Goal: Information Seeking & Learning: Stay updated

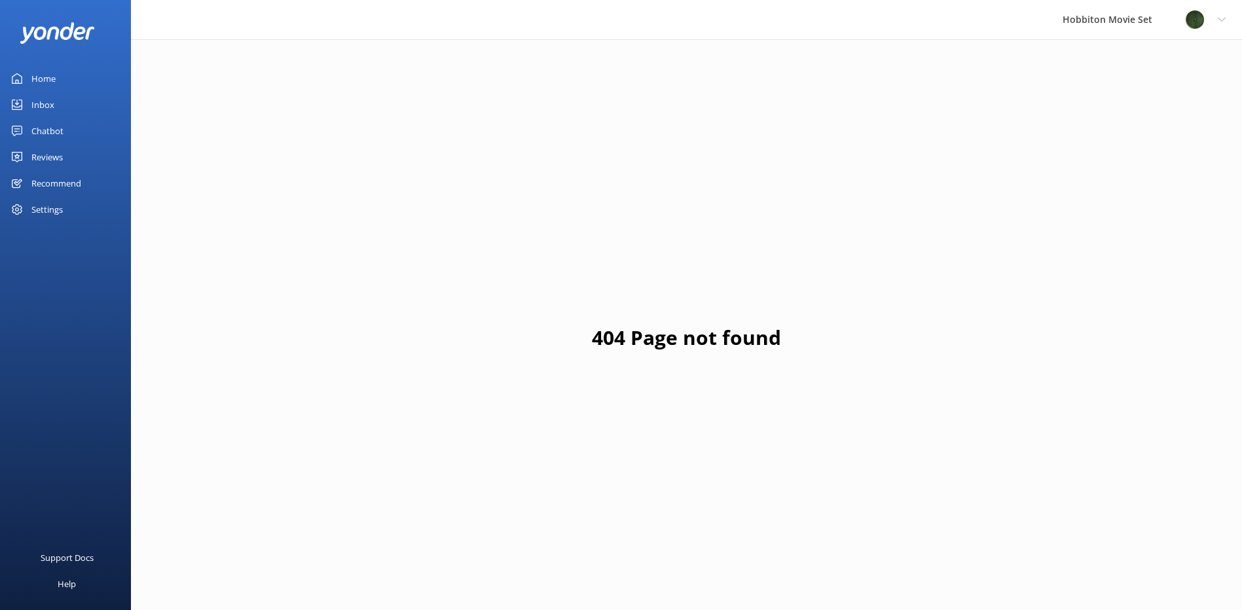
click at [62, 152] on div "Reviews" at bounding box center [46, 157] width 31 height 26
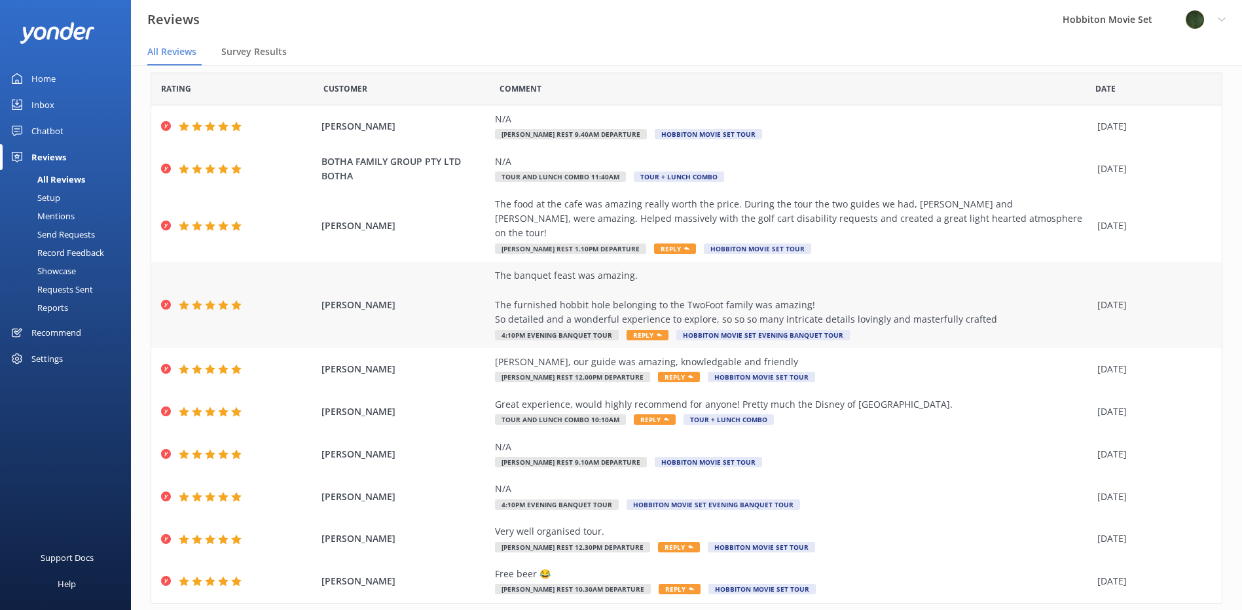
scroll to position [61, 0]
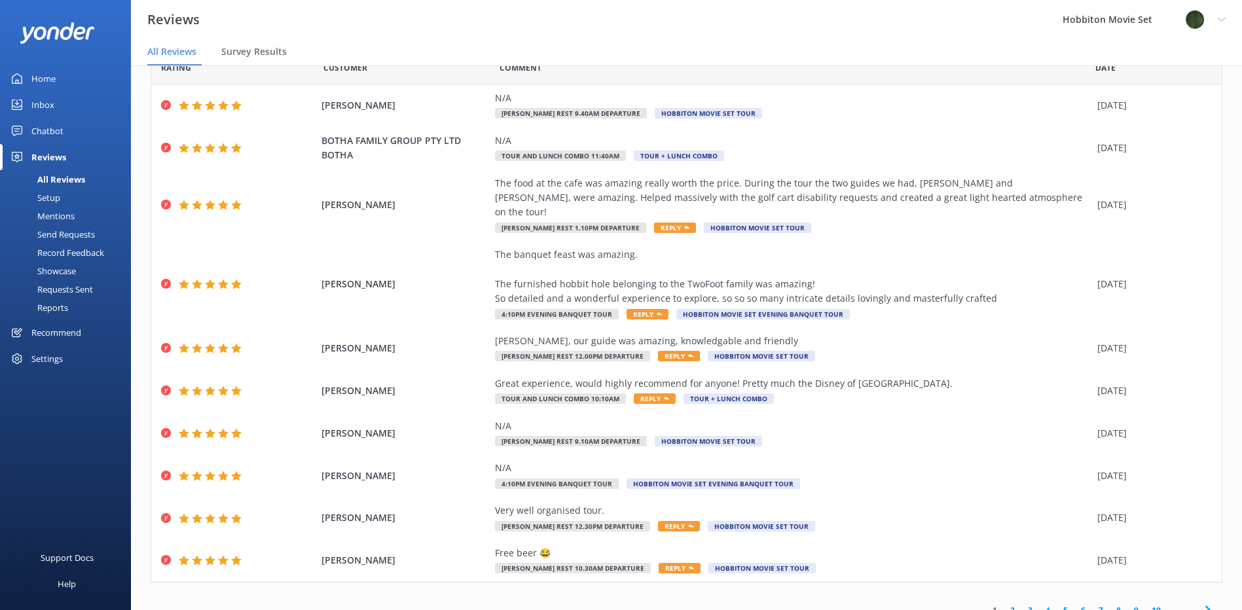
click at [1200, 602] on icon at bounding box center [1208, 610] width 16 height 16
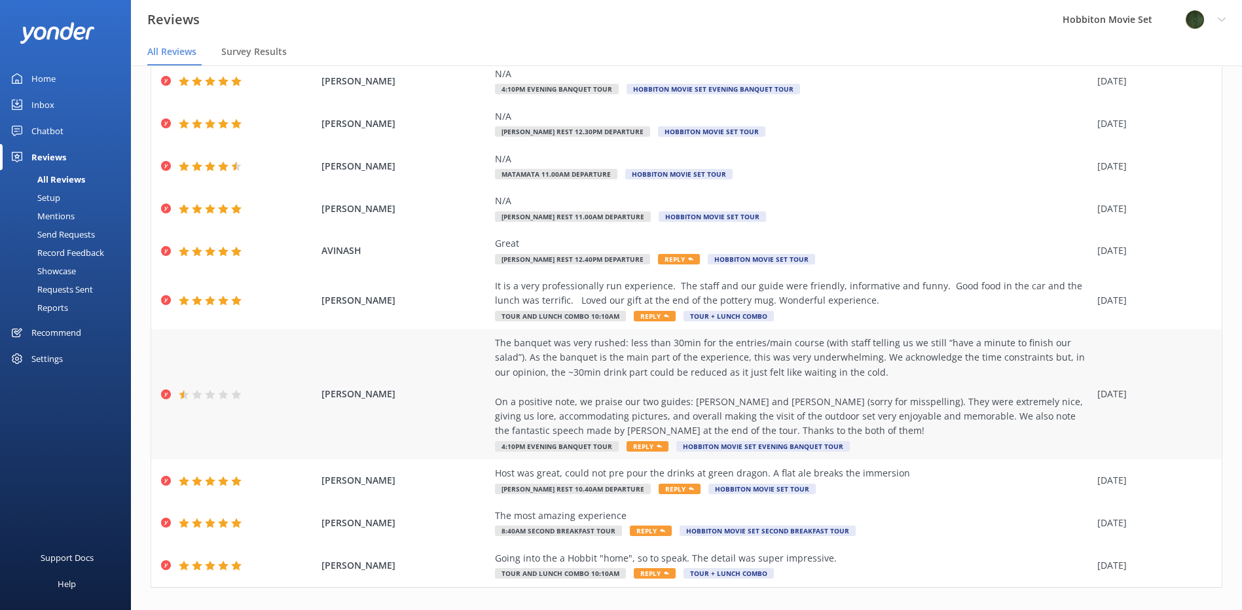
scroll to position [105, 0]
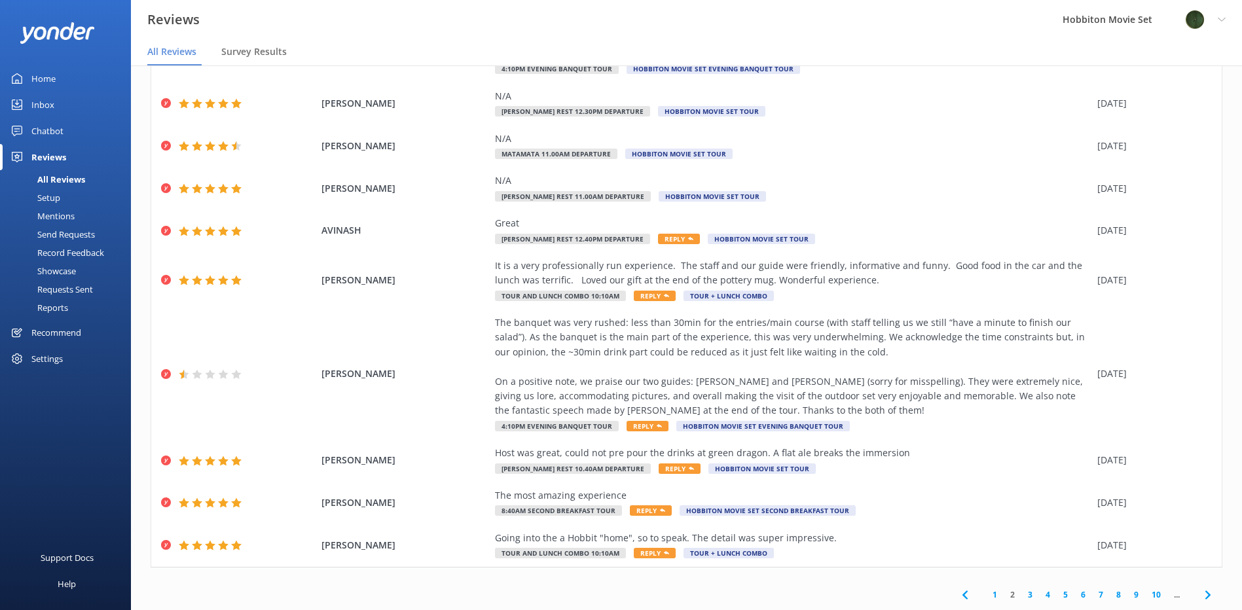
click at [1204, 593] on use at bounding box center [1206, 594] width 5 height 9
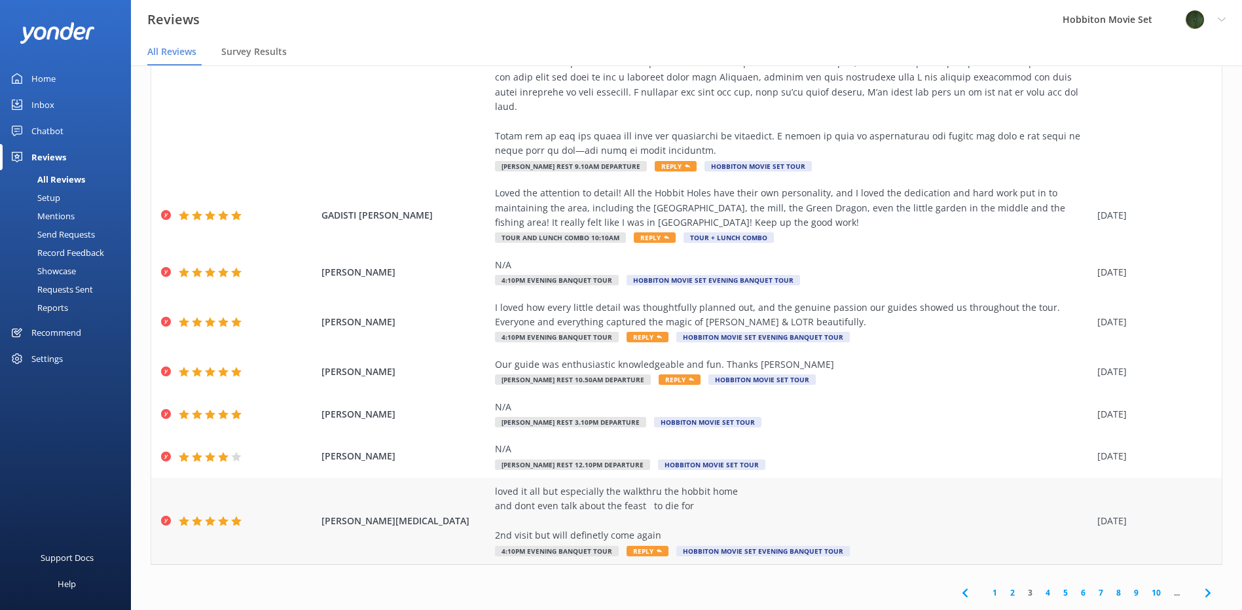
scroll to position [26, 0]
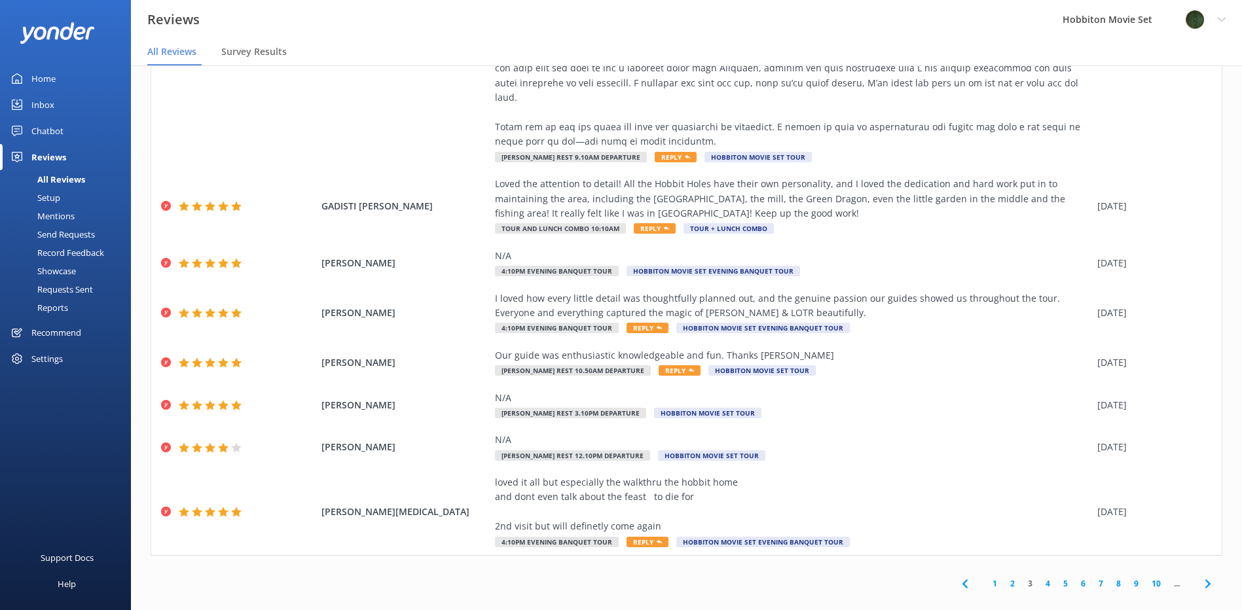
click at [1204, 576] on icon at bounding box center [1208, 584] width 16 height 16
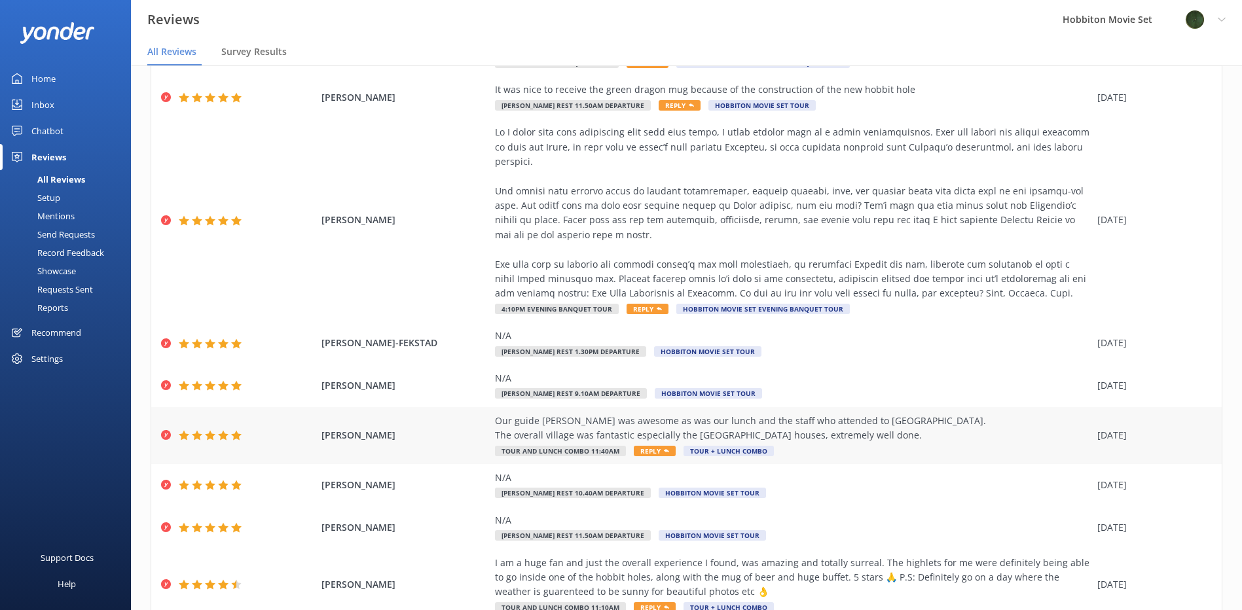
scroll to position [223, 0]
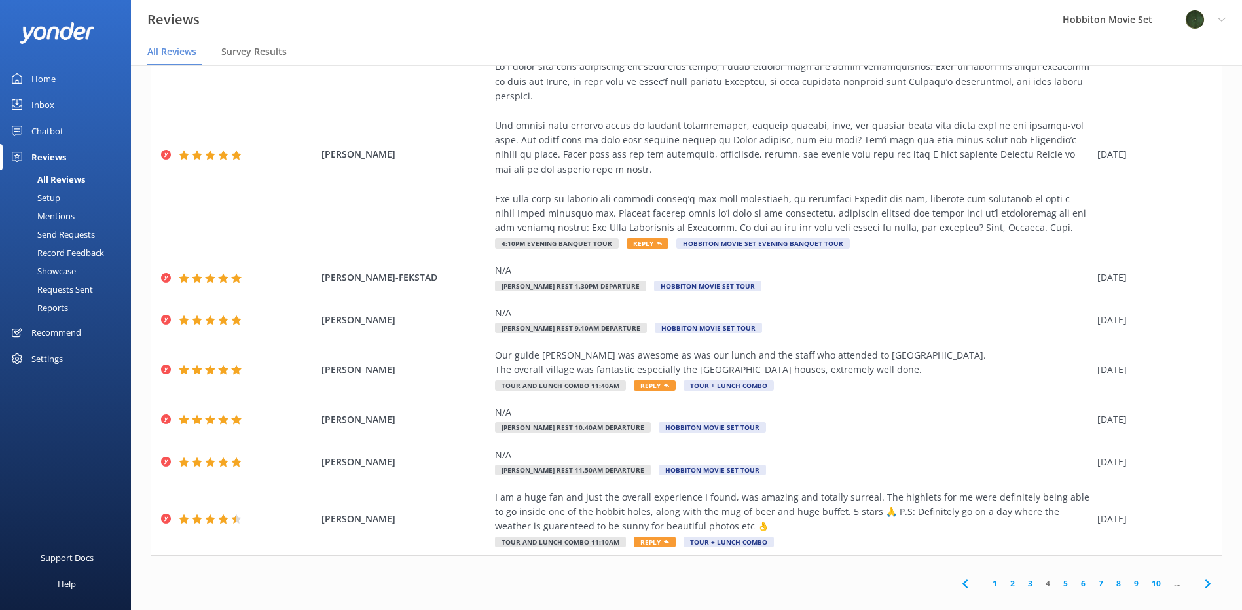
click at [1200, 576] on icon at bounding box center [1208, 584] width 16 height 16
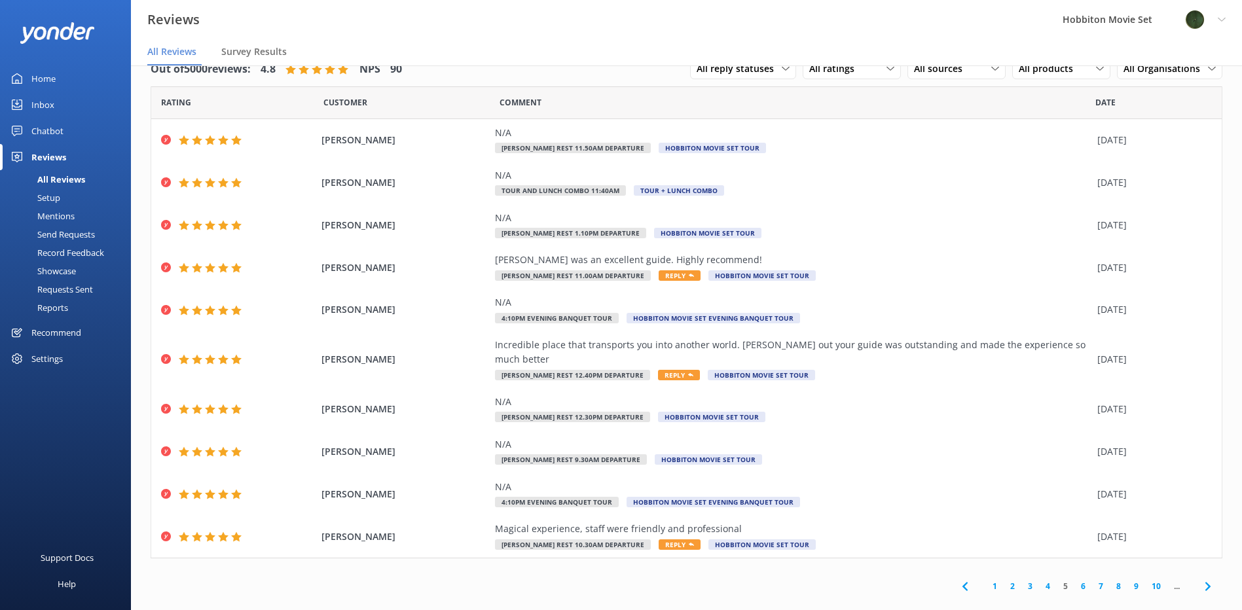
scroll to position [3, 0]
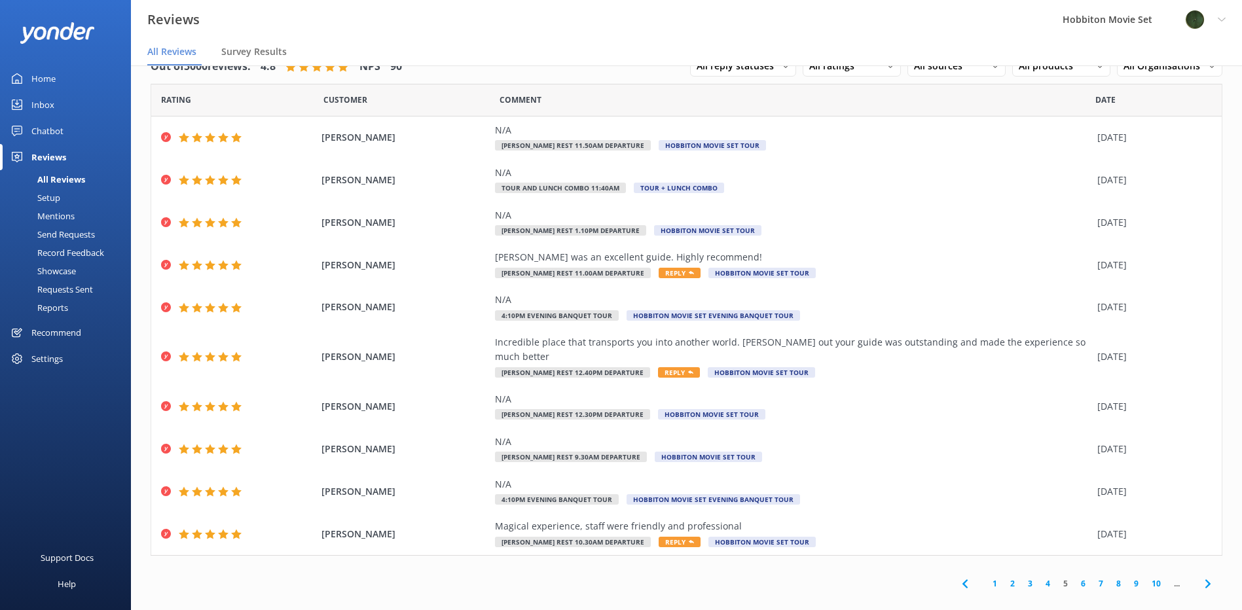
click at [1200, 576] on icon at bounding box center [1208, 584] width 16 height 16
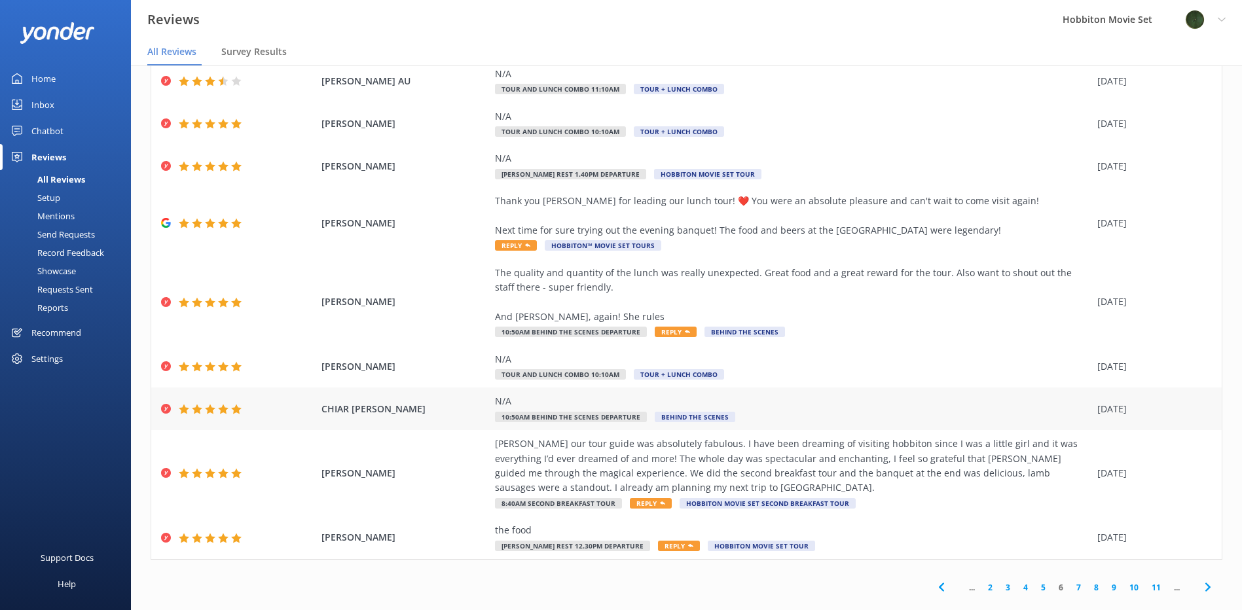
scroll to position [120, 0]
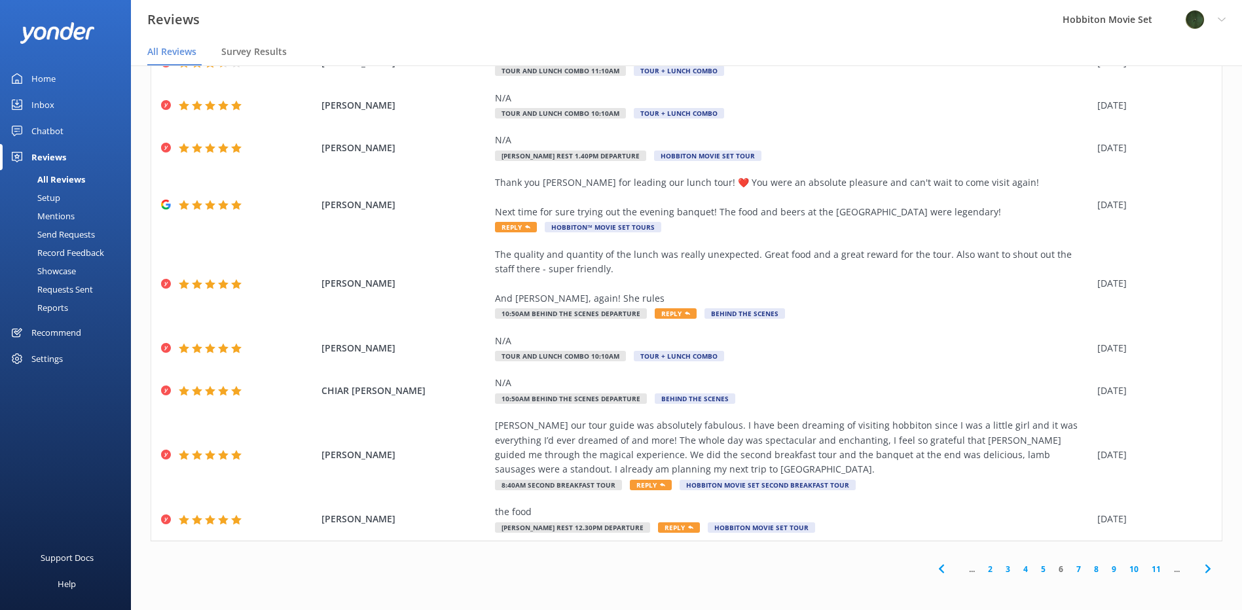
click at [1204, 569] on use at bounding box center [1206, 569] width 5 height 9
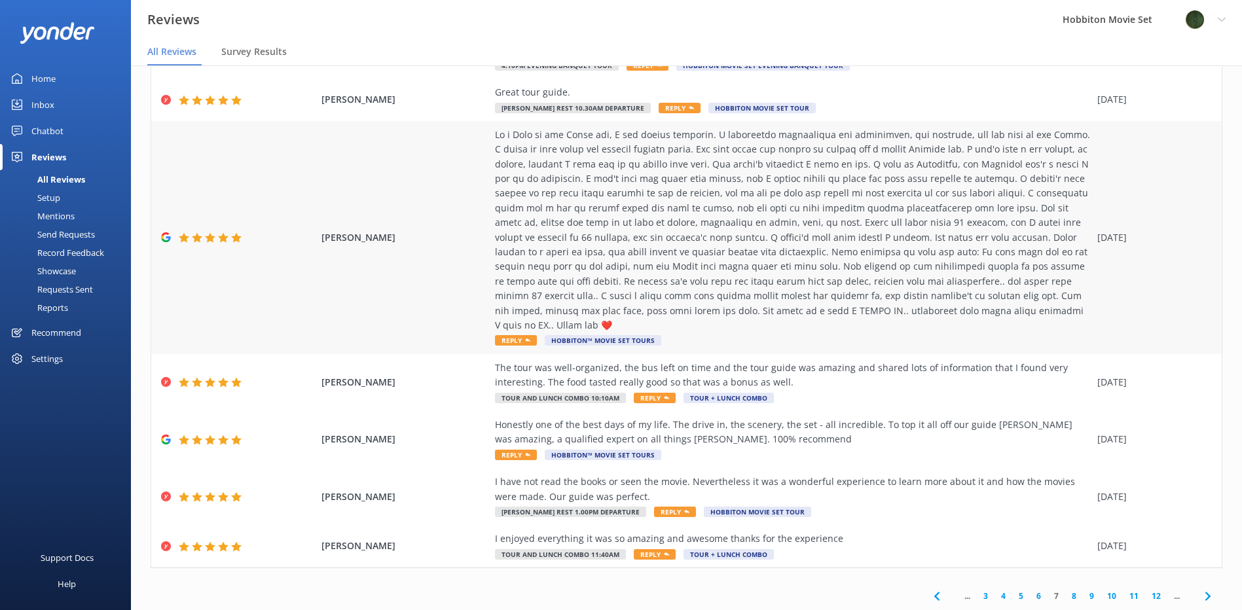
scroll to position [223, 0]
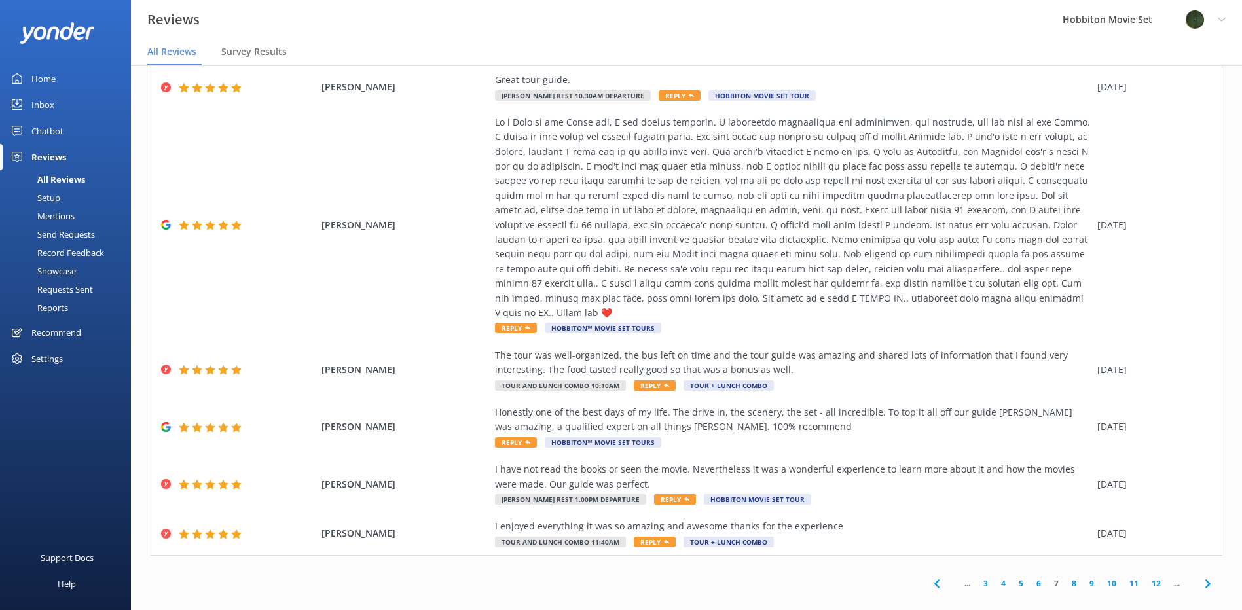
click at [1200, 576] on icon at bounding box center [1208, 584] width 16 height 16
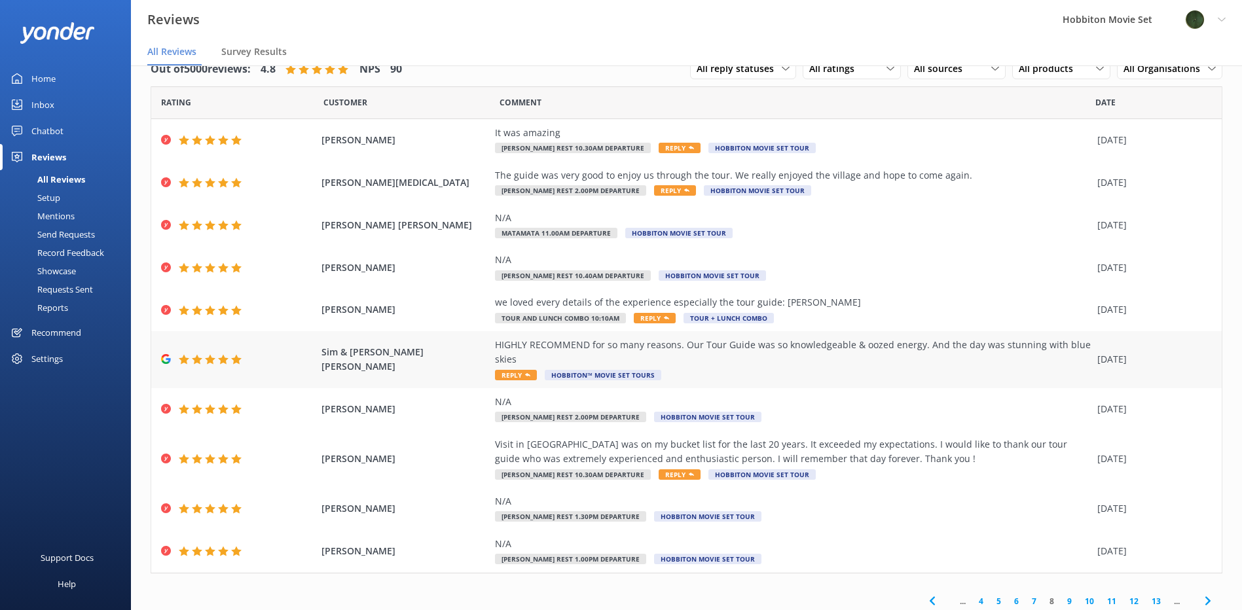
scroll to position [32, 0]
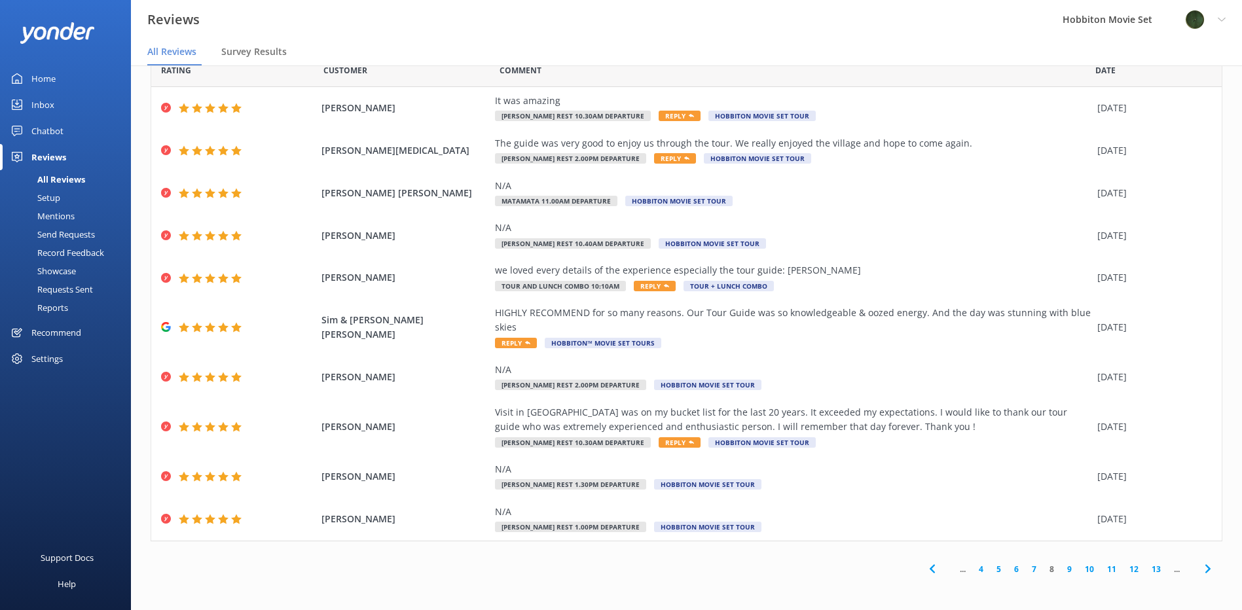
click at [1200, 575] on icon at bounding box center [1208, 569] width 16 height 16
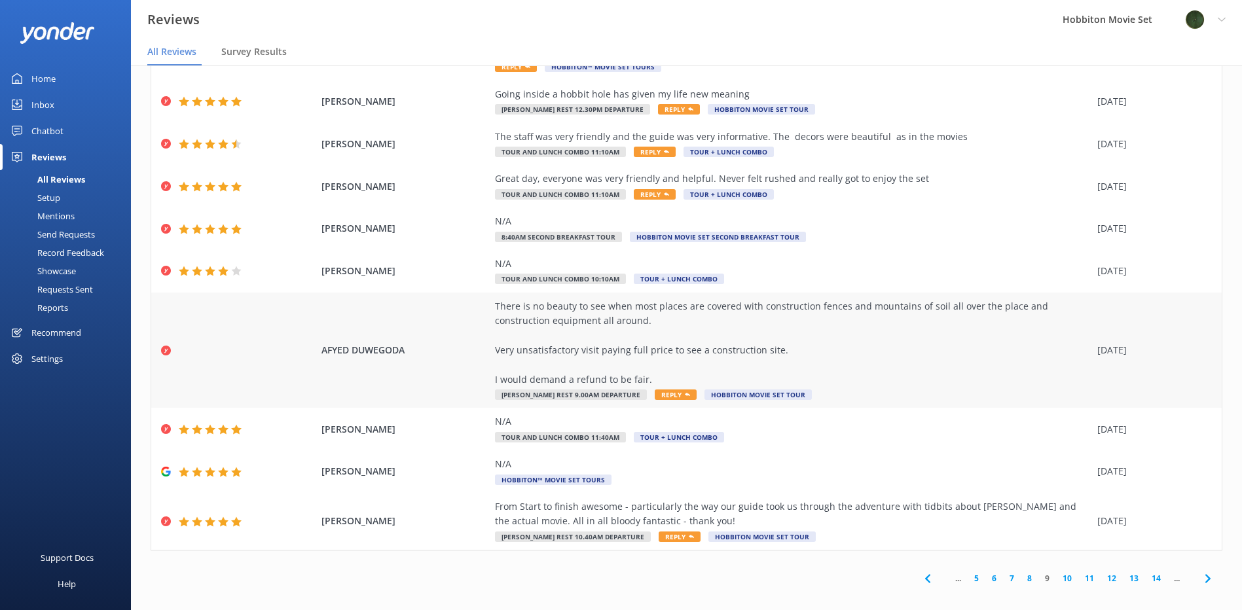
scroll to position [90, 0]
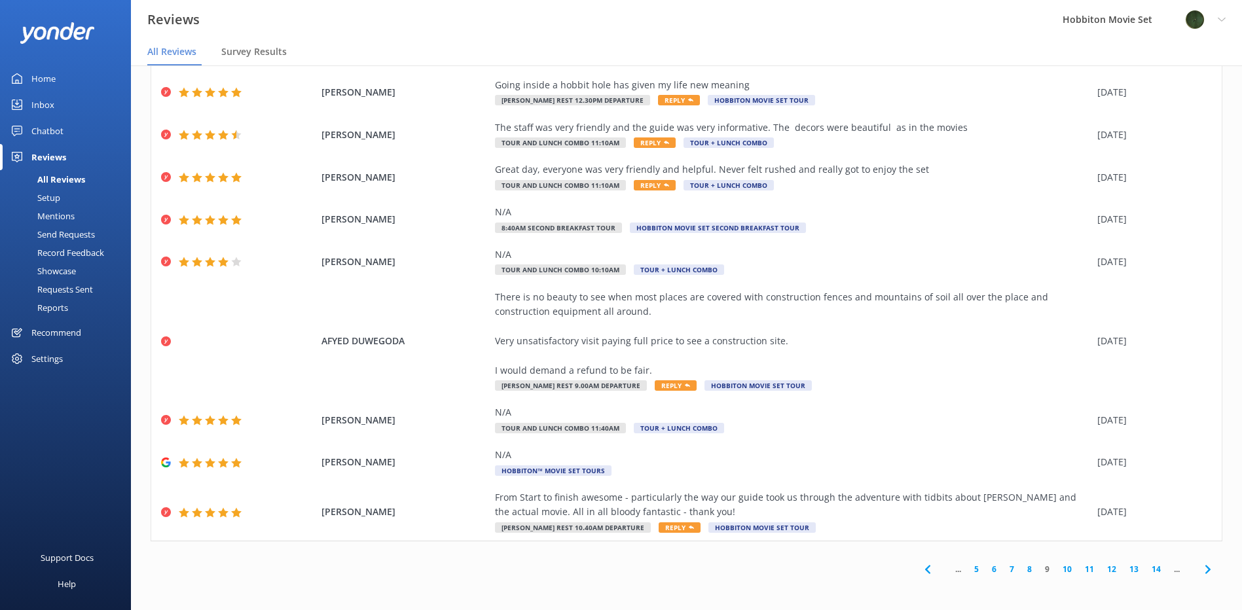
click at [1200, 564] on icon at bounding box center [1208, 570] width 16 height 16
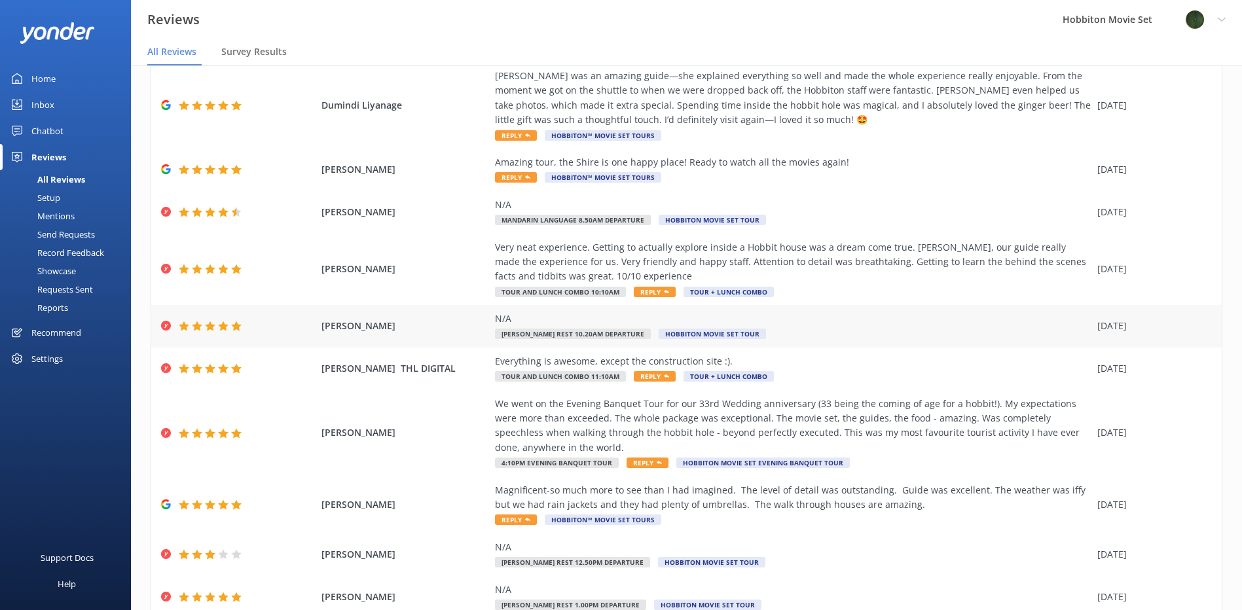
scroll to position [134, 0]
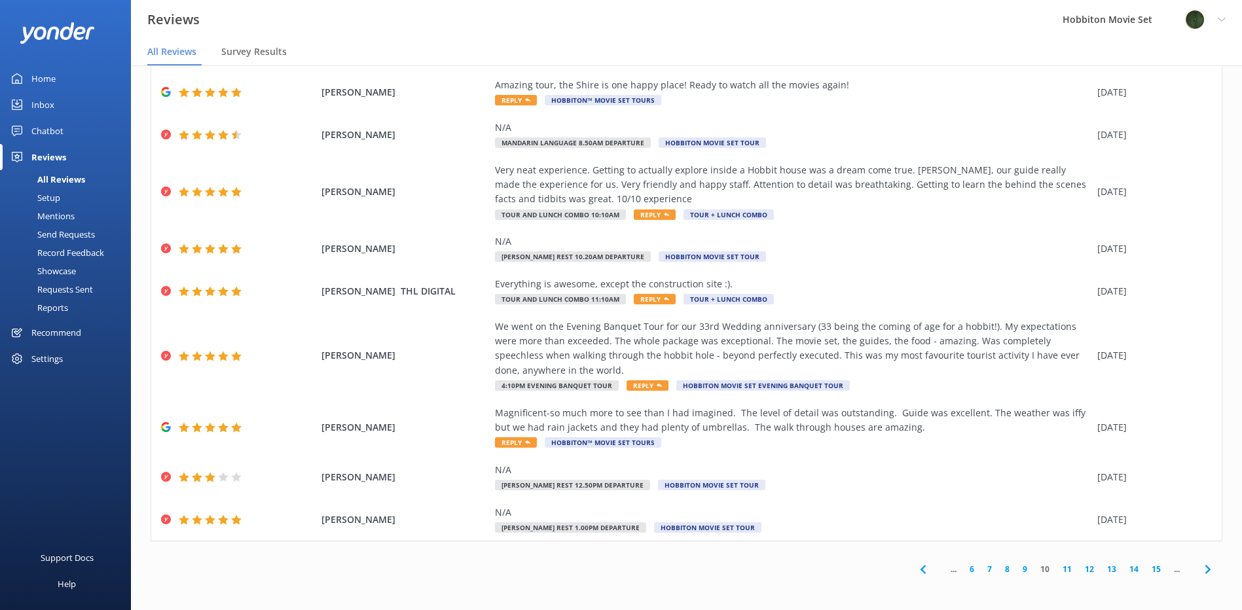
click at [1200, 568] on icon at bounding box center [1208, 570] width 16 height 16
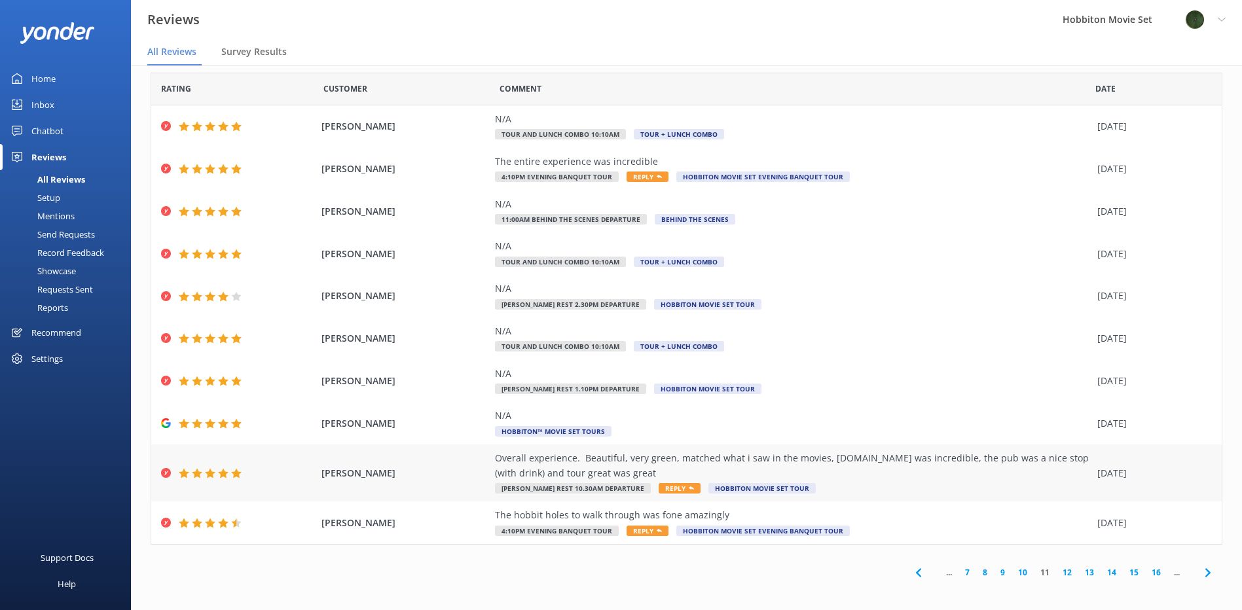
scroll to position [17, 0]
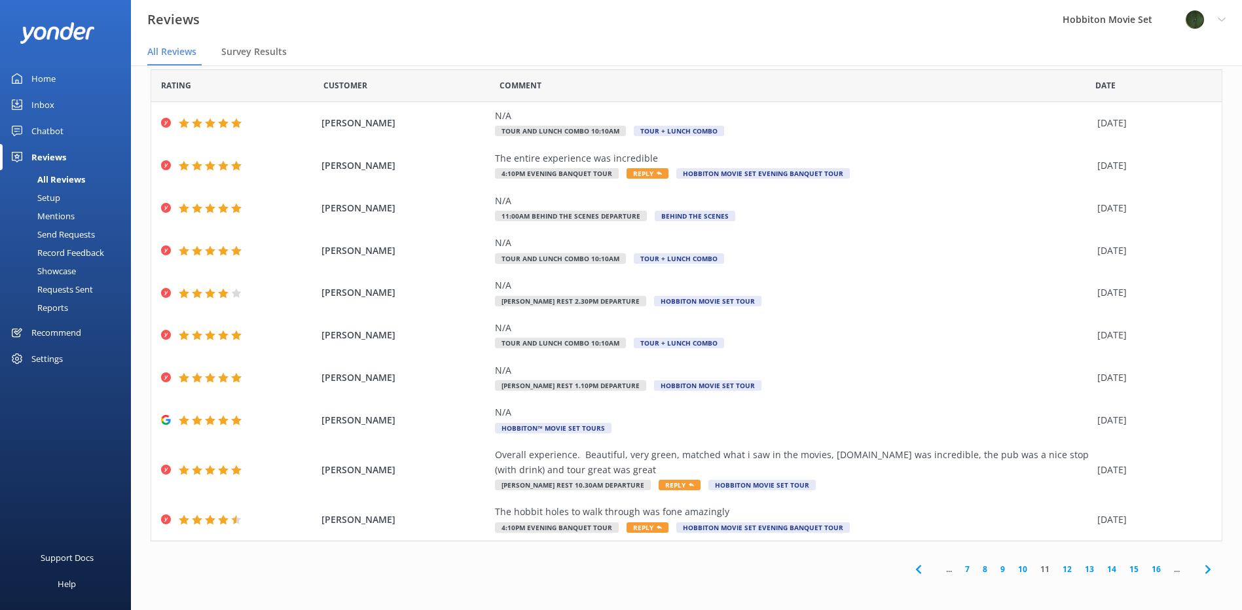
click at [1204, 569] on use at bounding box center [1206, 569] width 5 height 9
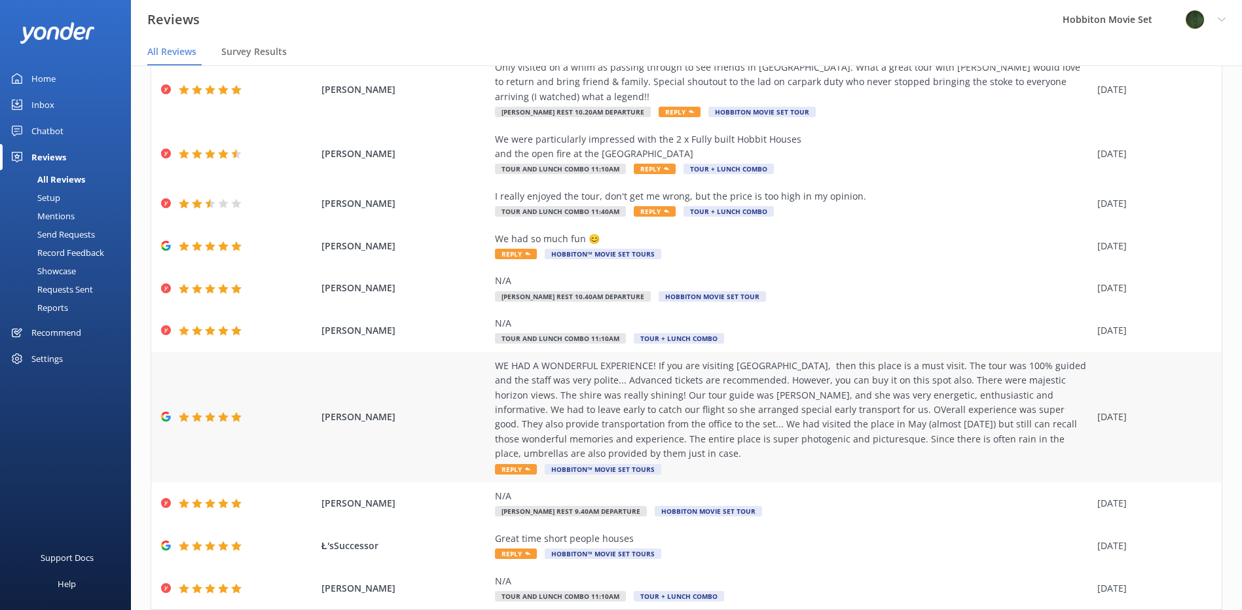
scroll to position [105, 0]
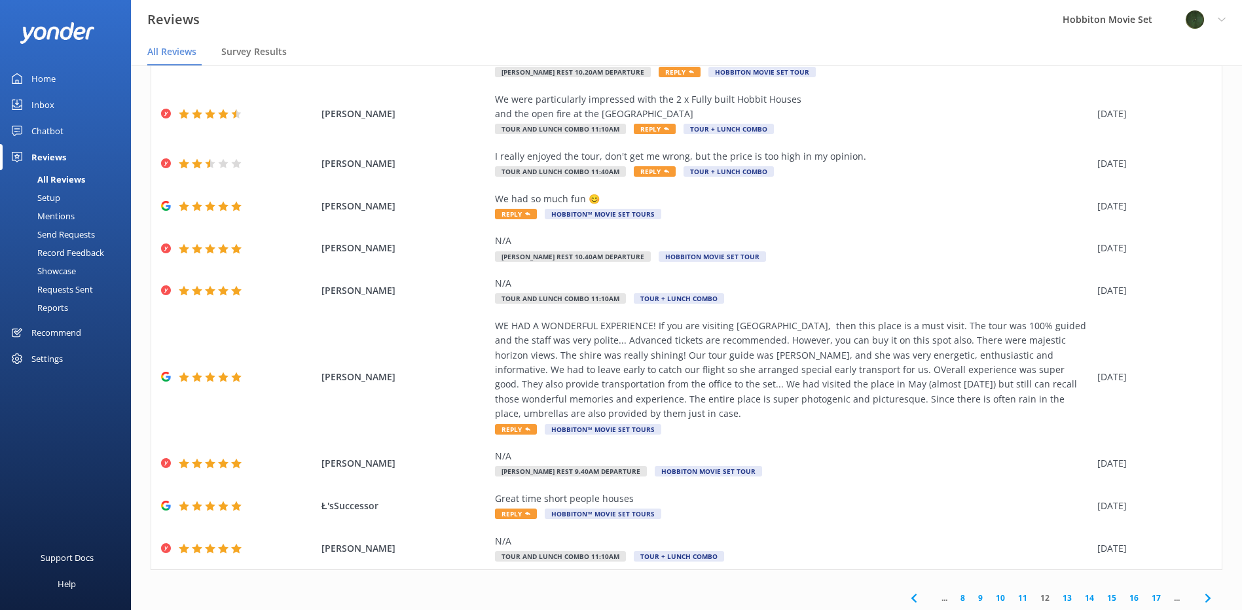
click at [1200, 590] on icon at bounding box center [1208, 598] width 16 height 16
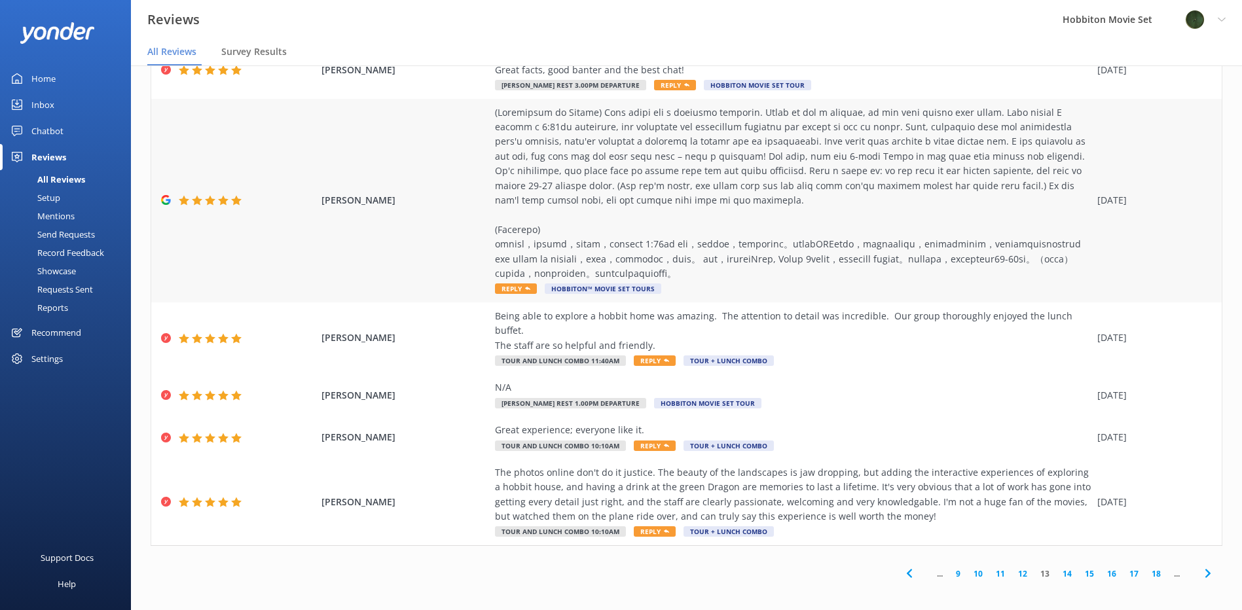
scroll to position [266, 0]
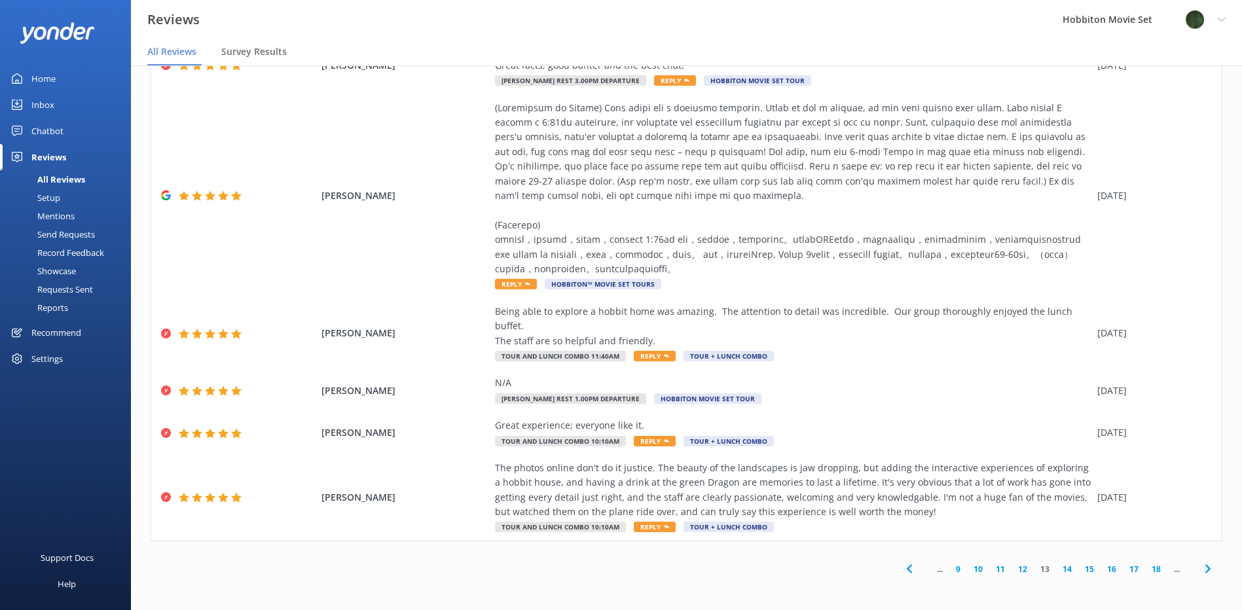
click at [1200, 564] on icon at bounding box center [1208, 569] width 16 height 16
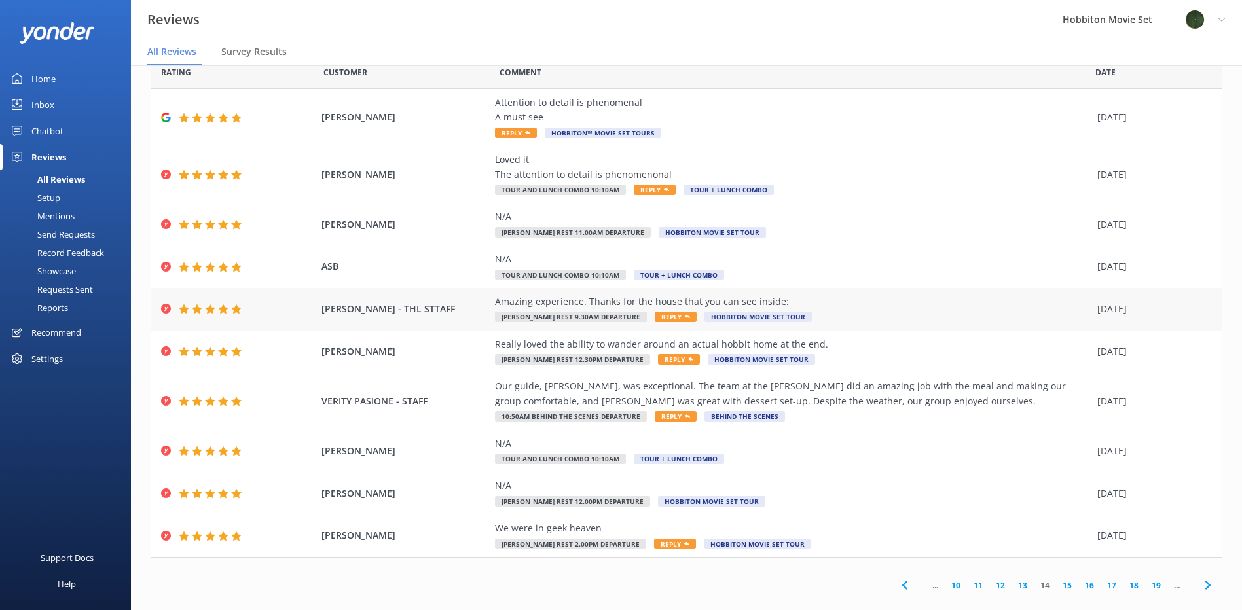
scroll to position [46, 0]
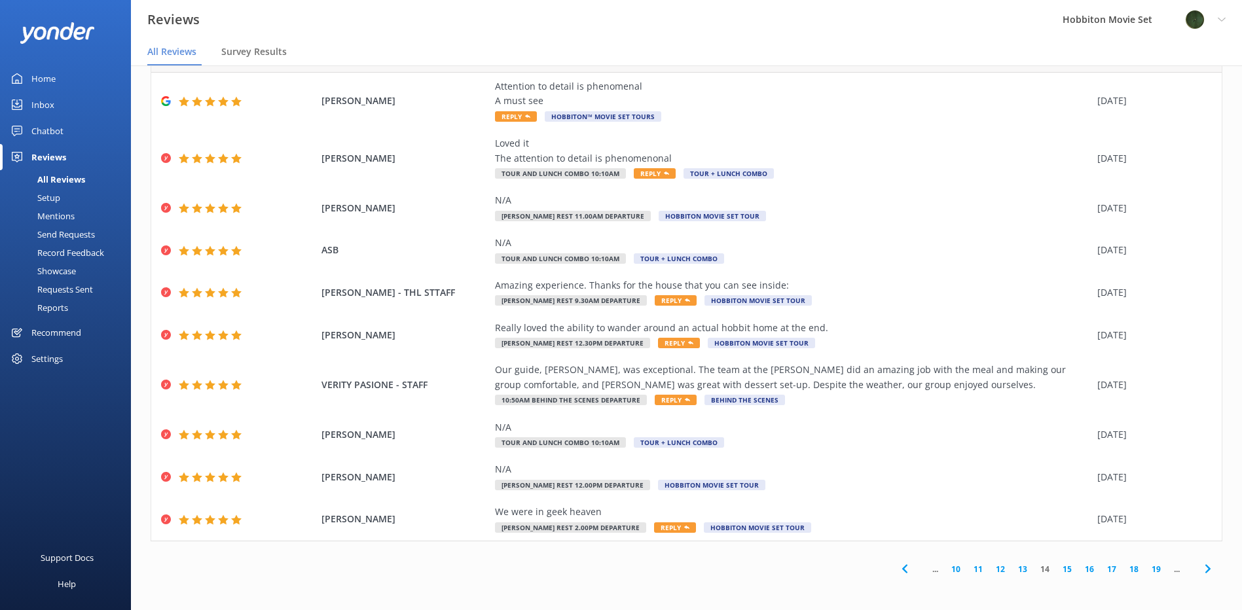
click at [1200, 570] on icon at bounding box center [1208, 569] width 16 height 16
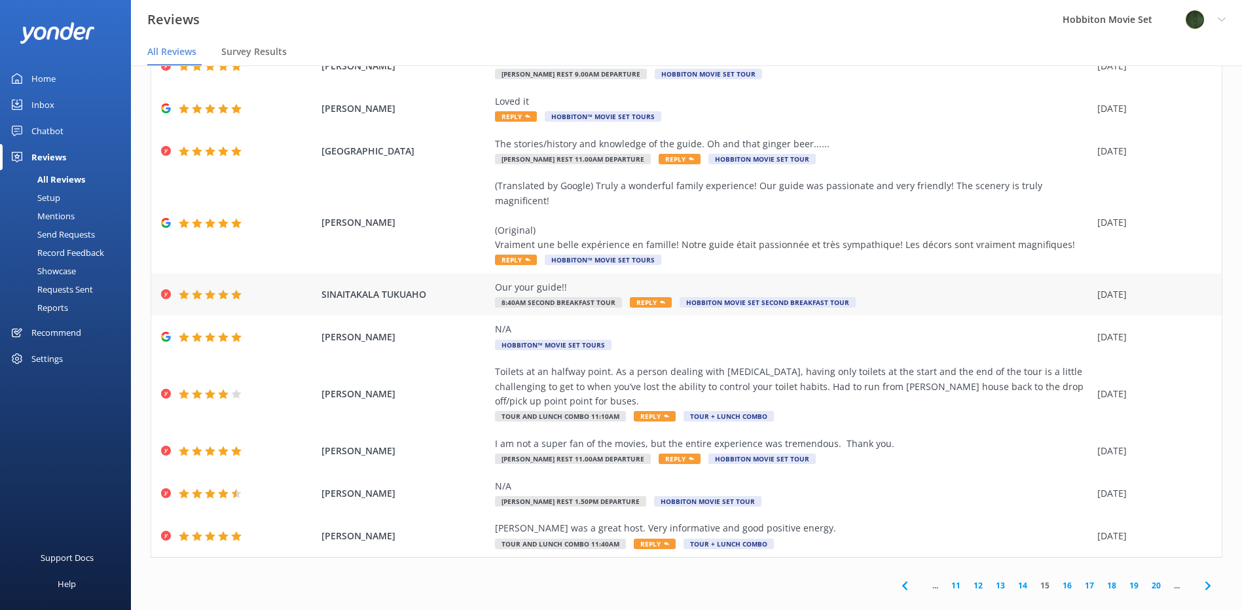
scroll to position [76, 0]
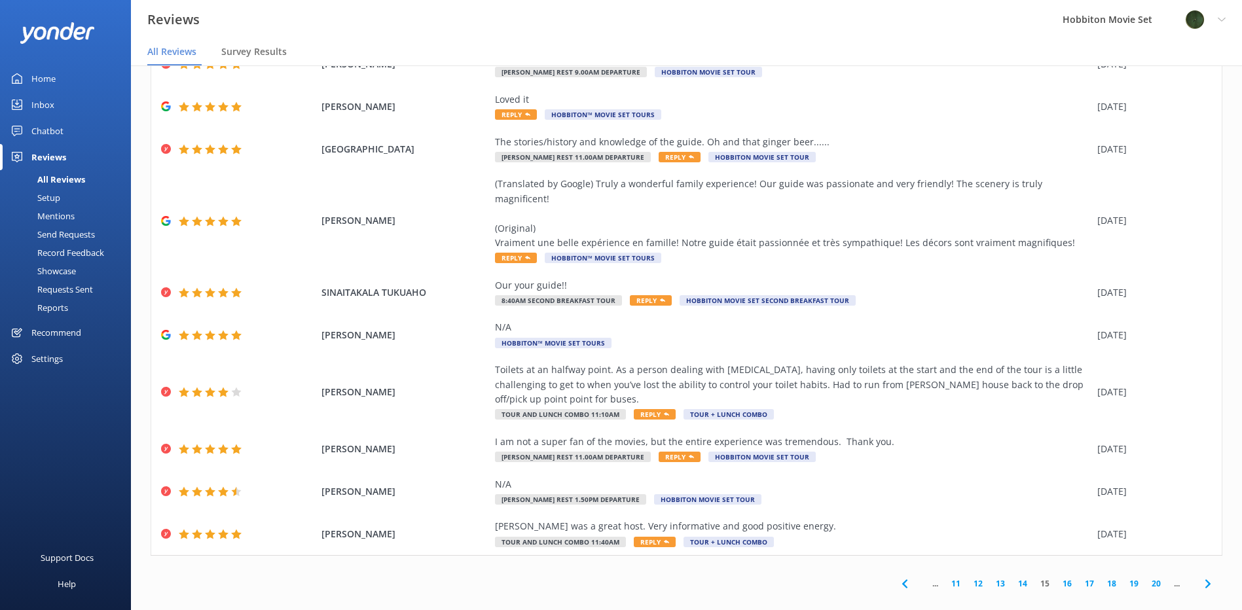
click at [1204, 579] on use at bounding box center [1206, 583] width 5 height 9
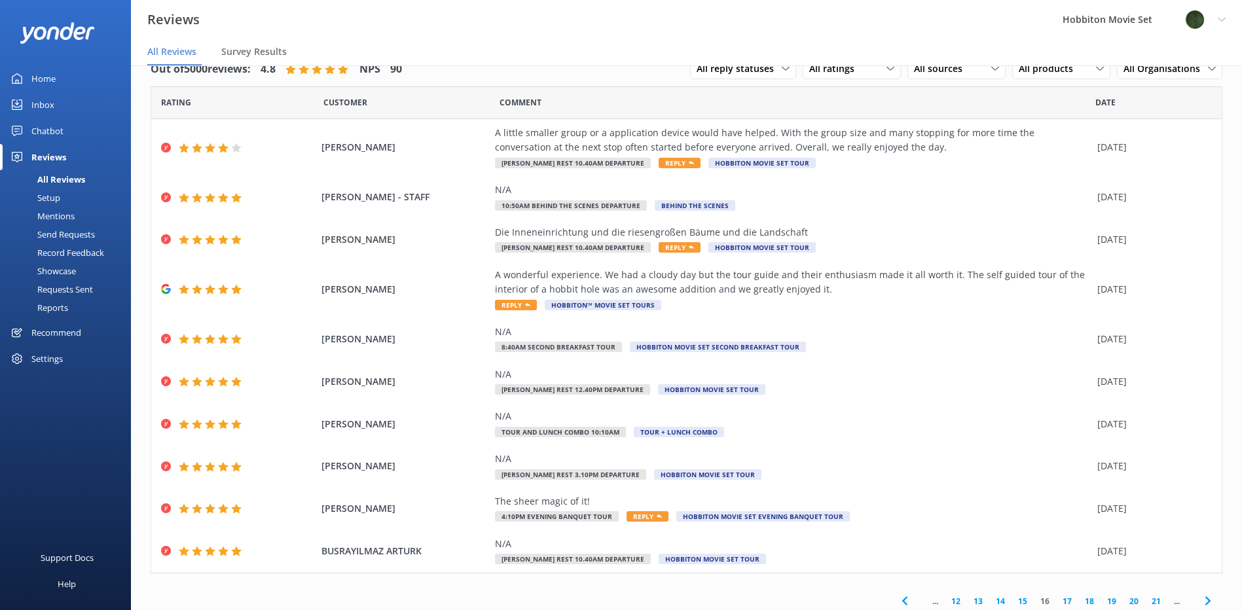
click at [1200, 599] on icon at bounding box center [1208, 601] width 16 height 16
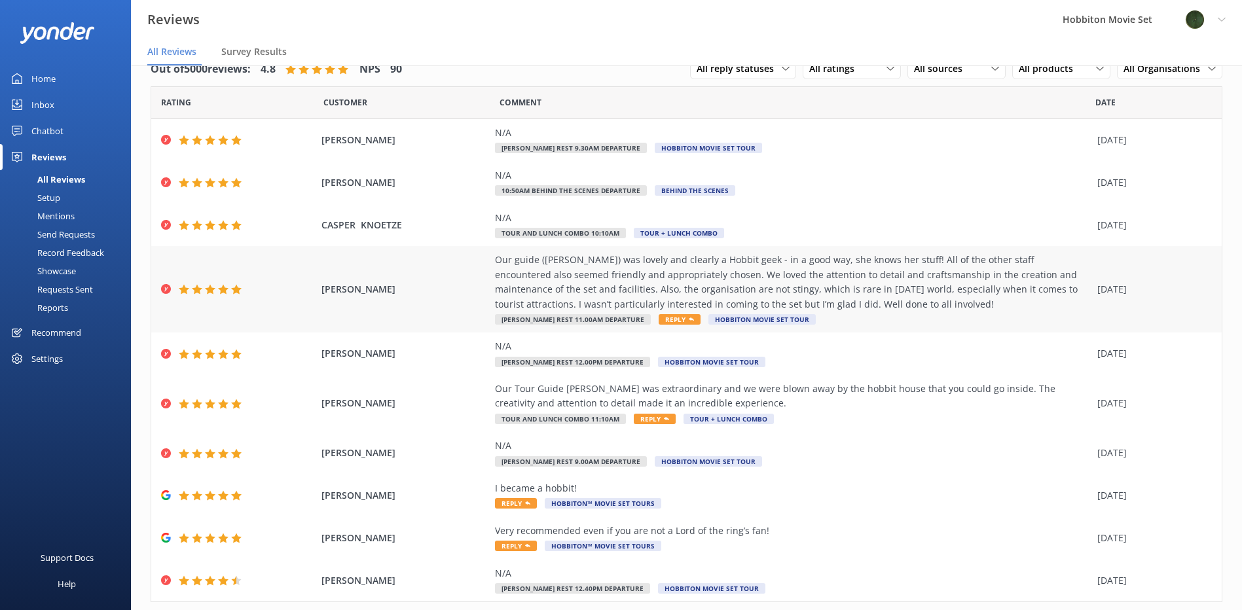
scroll to position [61, 0]
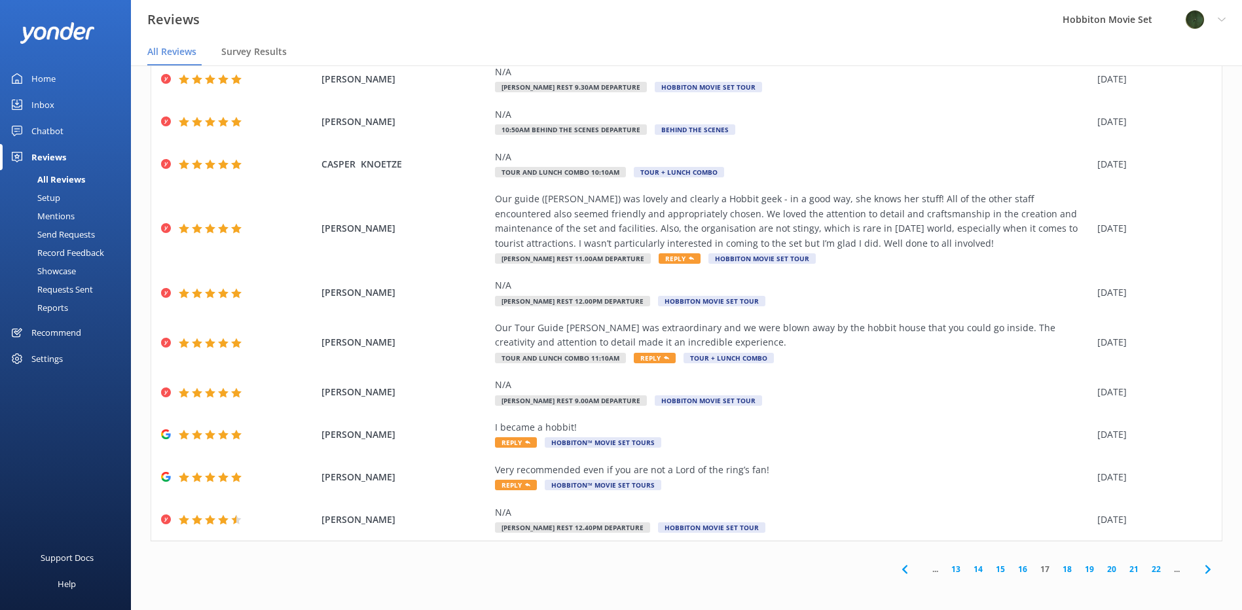
click at [1200, 566] on icon at bounding box center [1208, 570] width 16 height 16
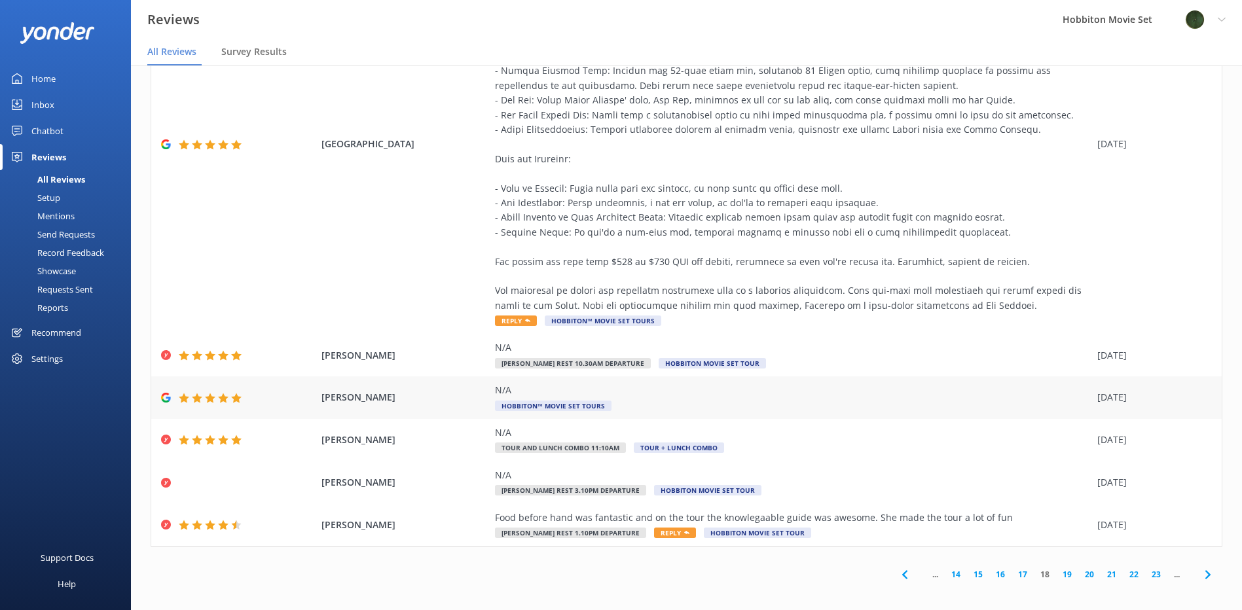
scroll to position [398, 0]
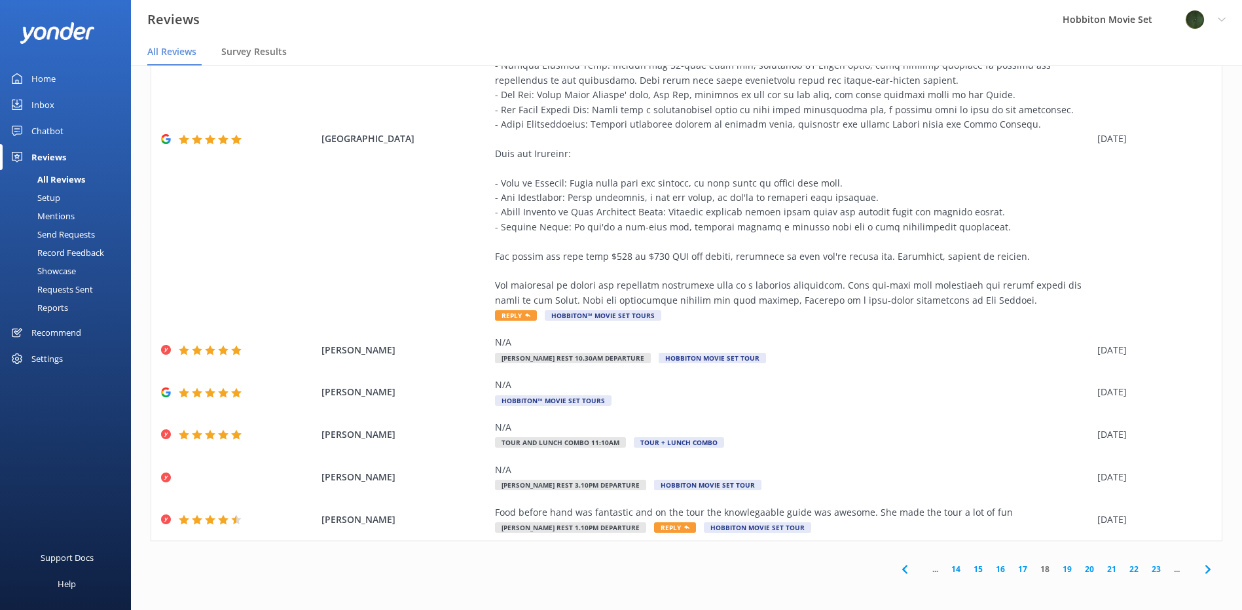
click at [1202, 561] on span at bounding box center [1207, 568] width 29 height 29
